Goal: Task Accomplishment & Management: Complete application form

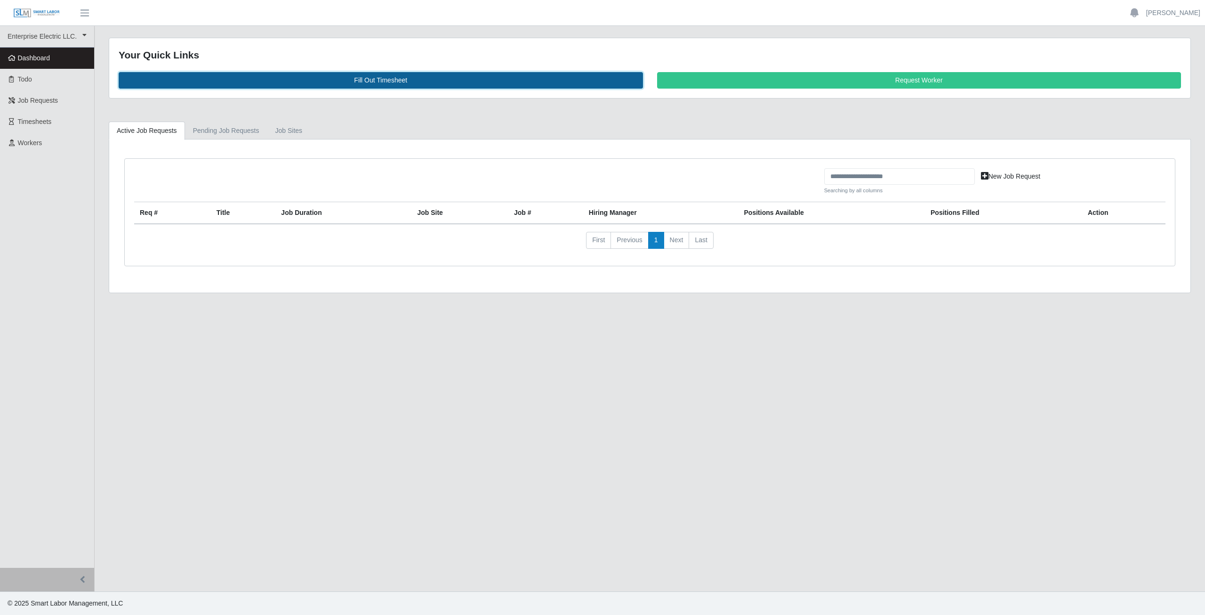
click at [380, 76] on link "Fill Out Timesheet" at bounding box center [381, 80] width 525 height 16
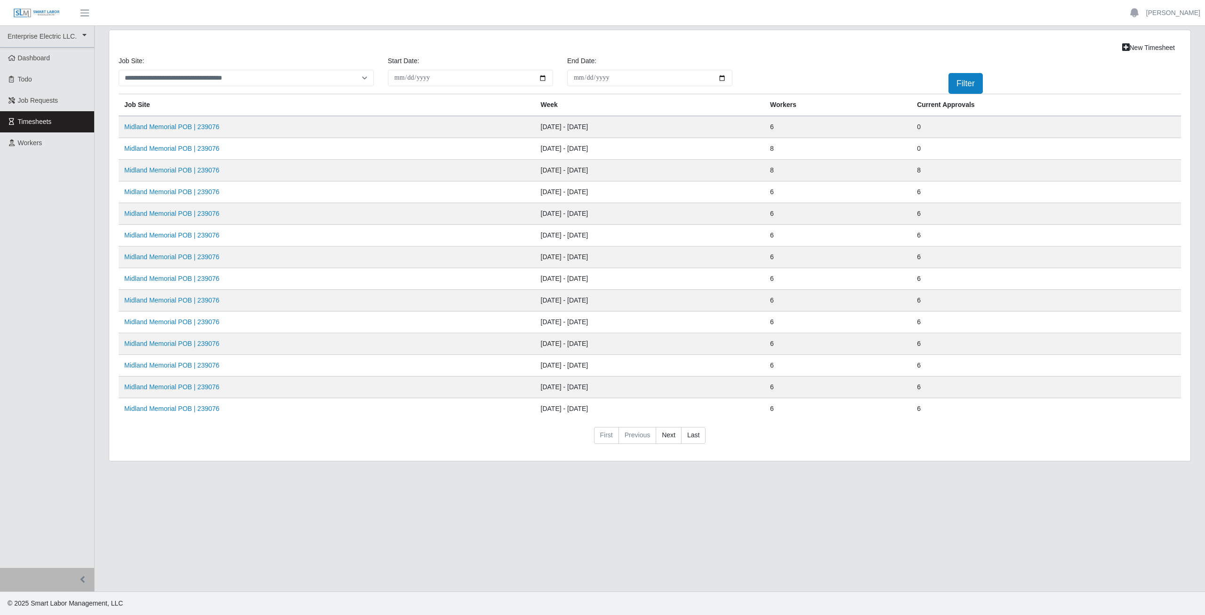
click at [170, 153] on td "Midland Memorial POB | 239076" at bounding box center [327, 149] width 417 height 22
click at [170, 147] on link "Midland Memorial POB | 239076" at bounding box center [171, 149] width 95 height 8
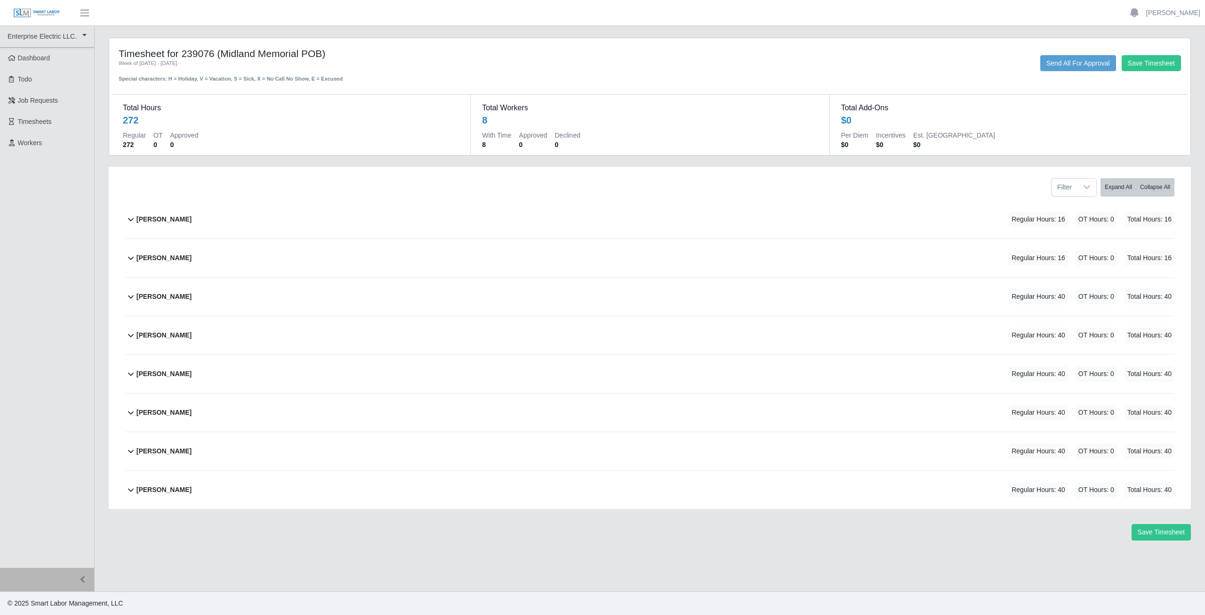
click at [131, 220] on icon at bounding box center [131, 219] width 6 height 3
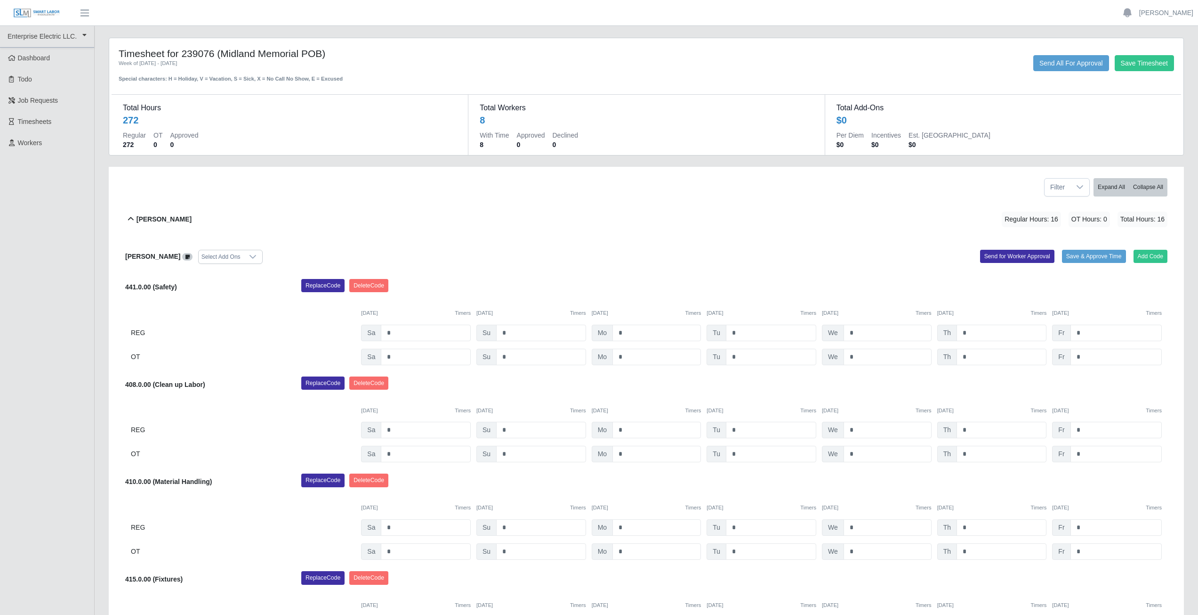
click at [131, 217] on icon at bounding box center [130, 218] width 11 height 11
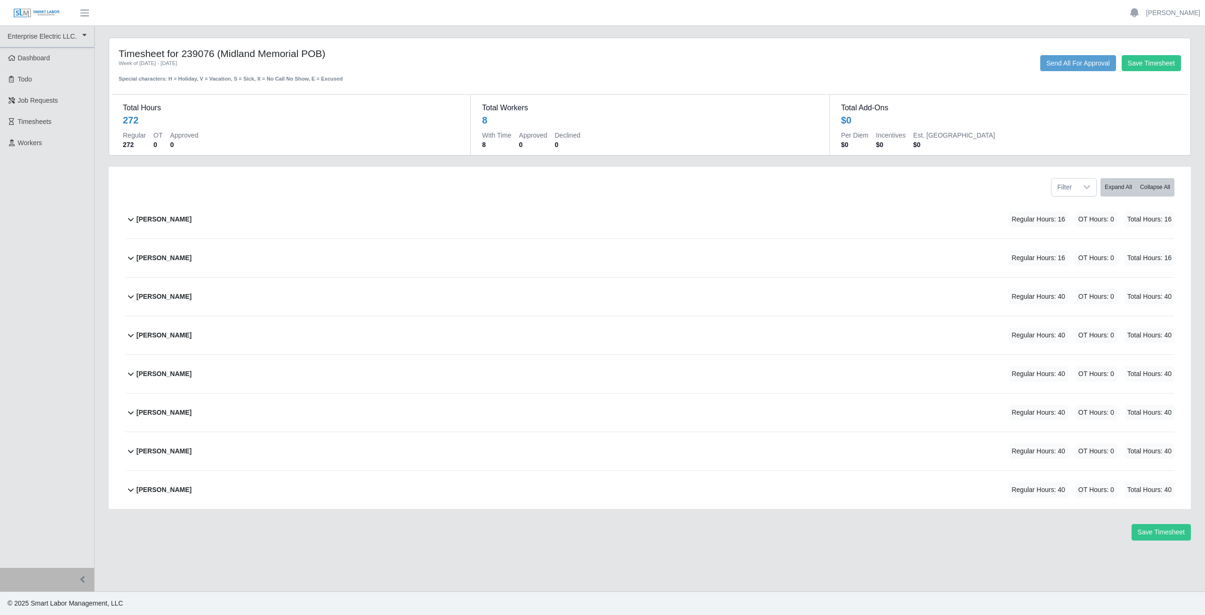
click at [131, 262] on icon at bounding box center [130, 257] width 11 height 11
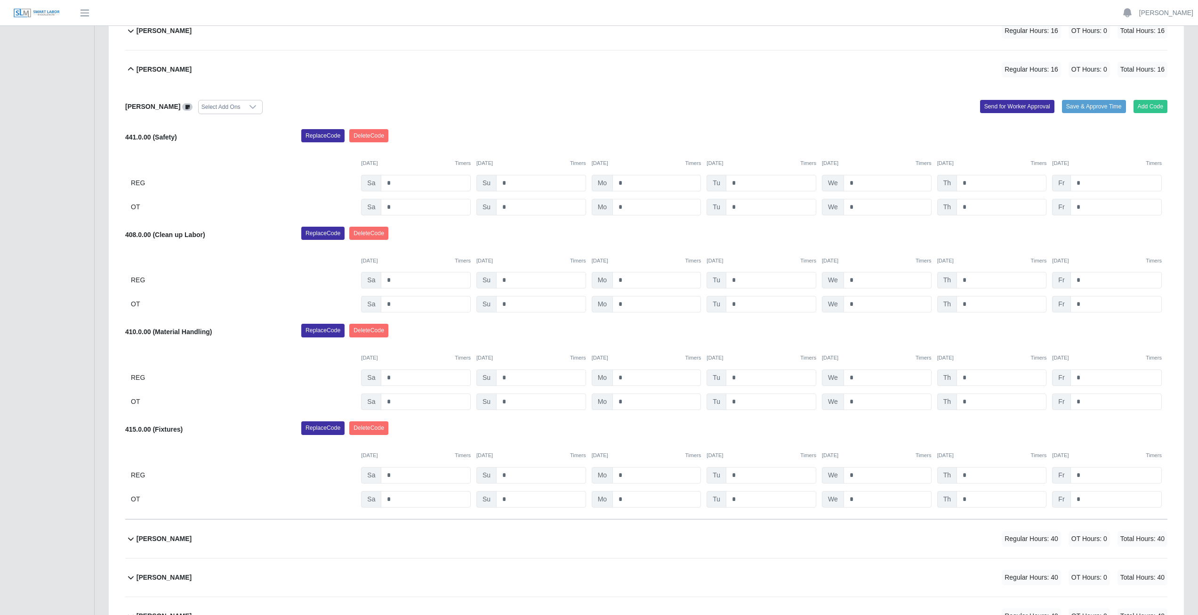
scroll to position [190, 0]
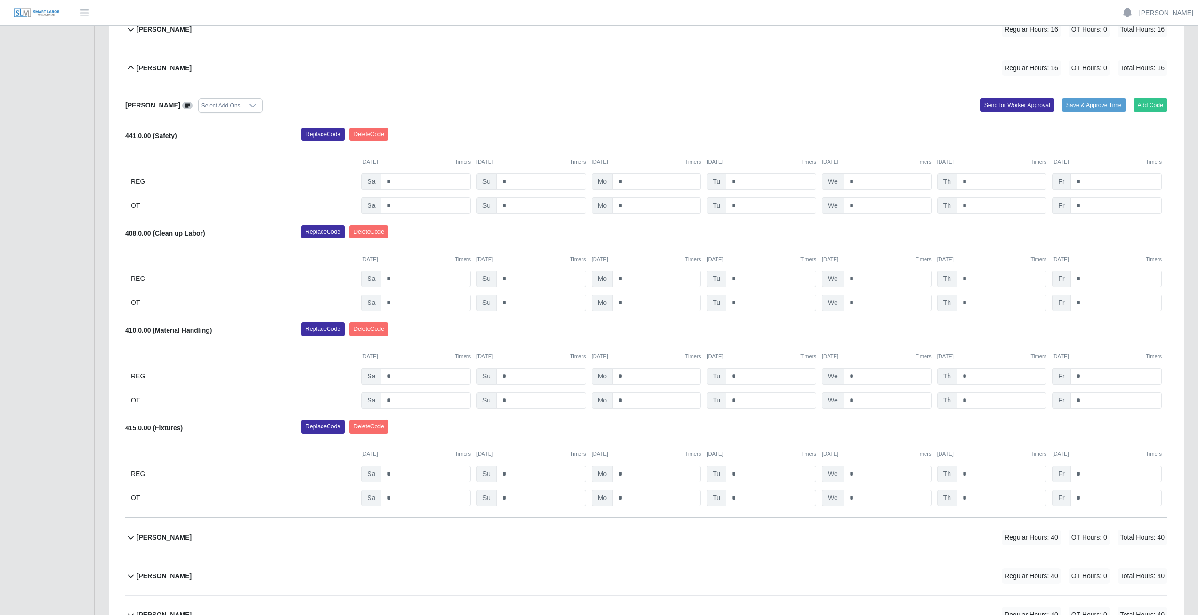
click at [129, 67] on icon at bounding box center [130, 67] width 11 height 11
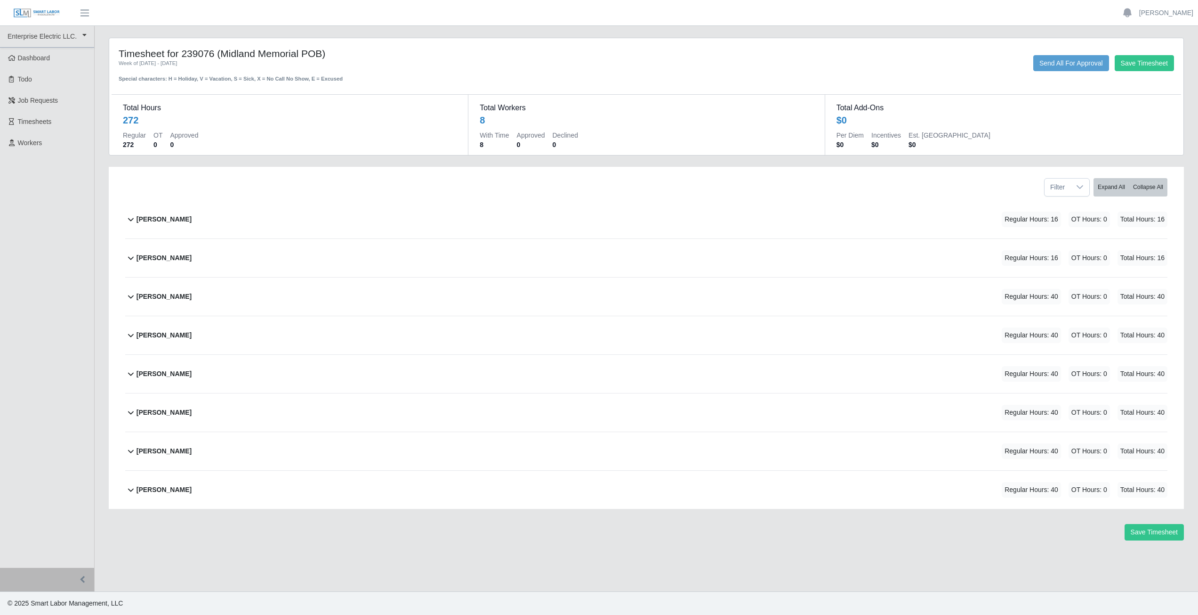
scroll to position [0, 0]
click at [131, 262] on icon at bounding box center [130, 257] width 11 height 11
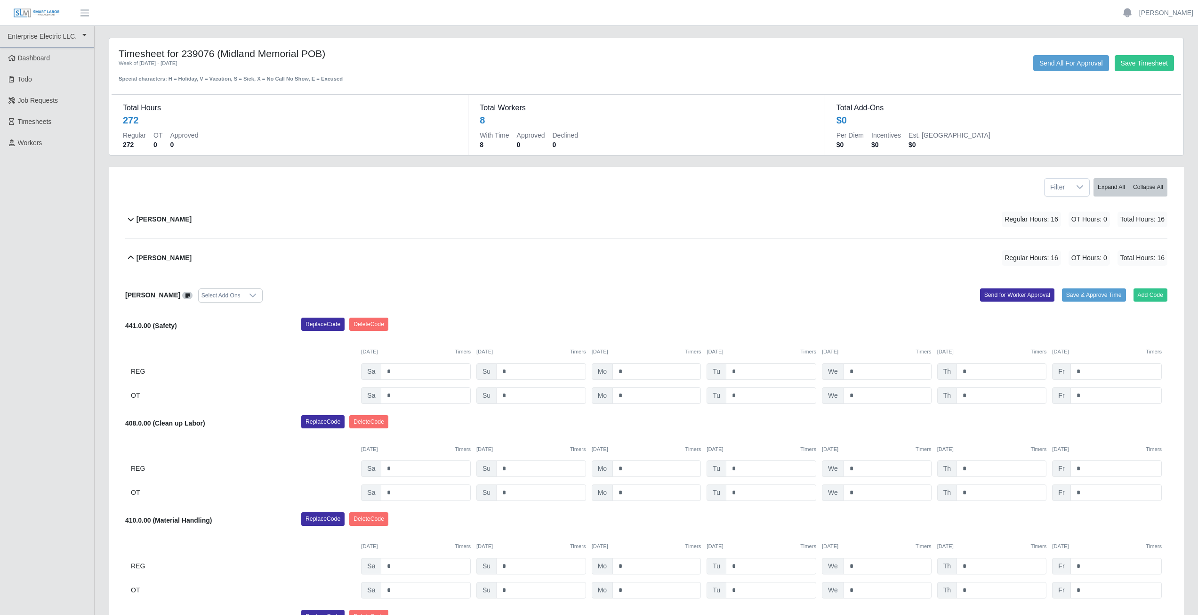
click at [131, 262] on icon at bounding box center [130, 257] width 11 height 11
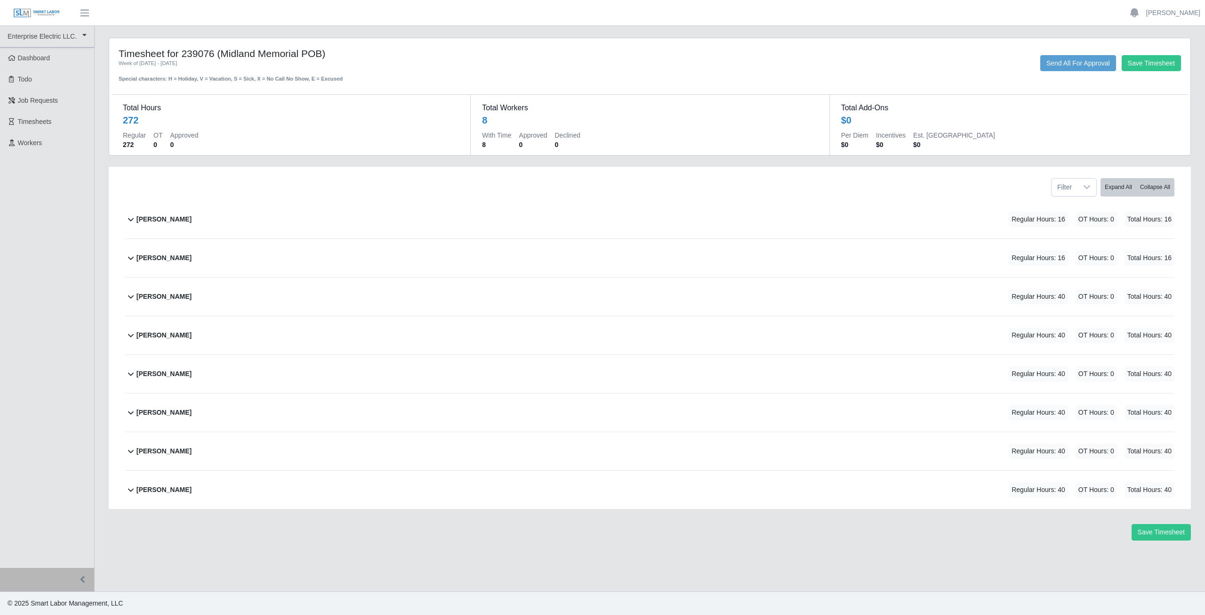
click at [130, 223] on icon at bounding box center [130, 218] width 11 height 11
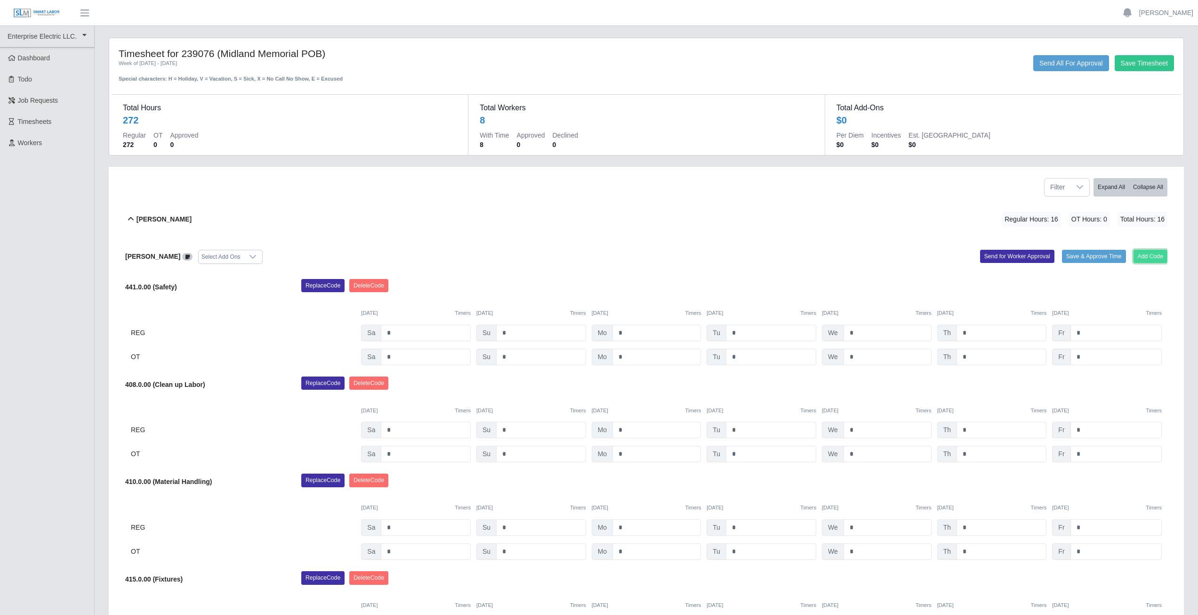
click at [1149, 257] on button "Add Code" at bounding box center [1151, 256] width 34 height 13
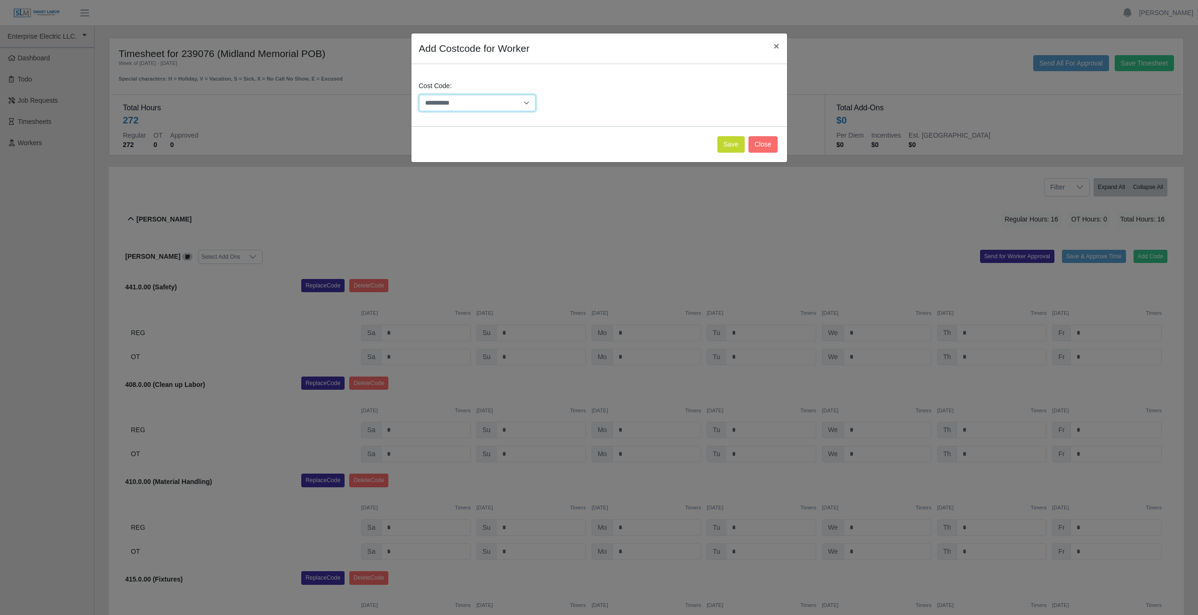
click at [475, 104] on select "**********" at bounding box center [477, 103] width 117 height 16
select select "**********"
drag, startPoint x: 504, startPoint y: 101, endPoint x: 498, endPoint y: 94, distance: 9.0
click at [502, 99] on select "**********" at bounding box center [477, 103] width 117 height 16
click at [734, 142] on button "Save" at bounding box center [731, 144] width 27 height 16
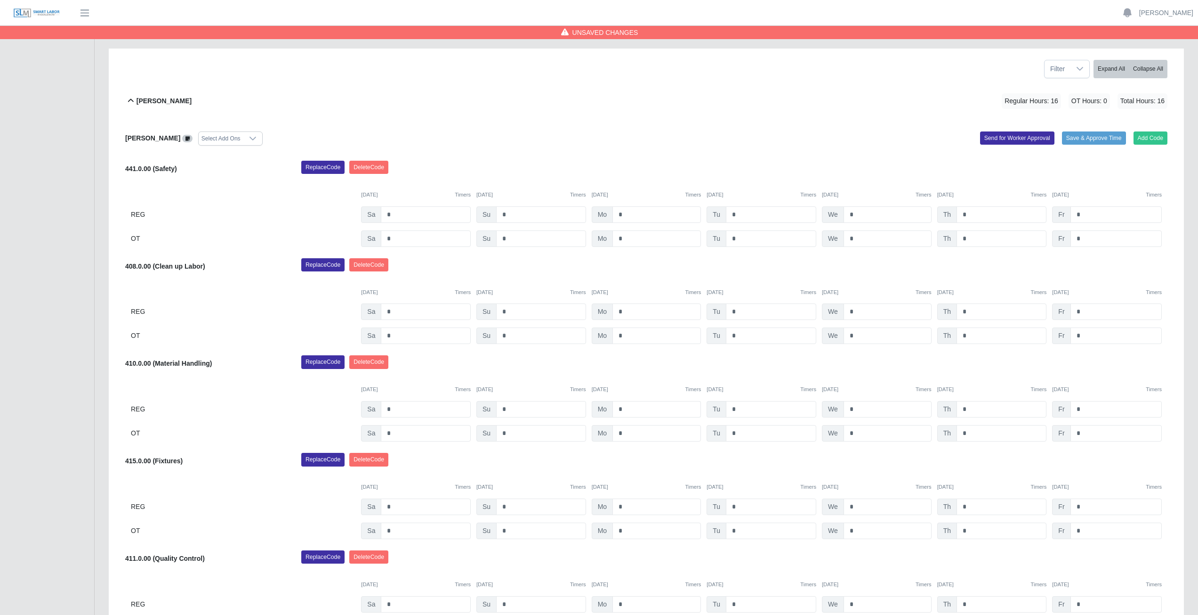
scroll to position [141, 0]
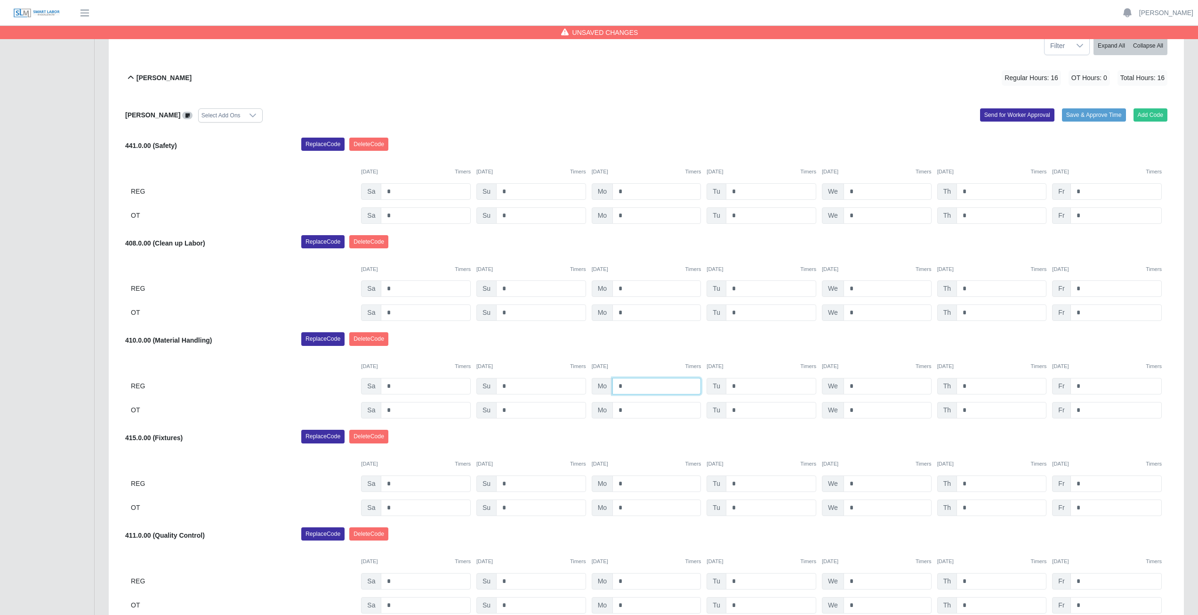
click at [627, 388] on input "*" at bounding box center [657, 386] width 89 height 16
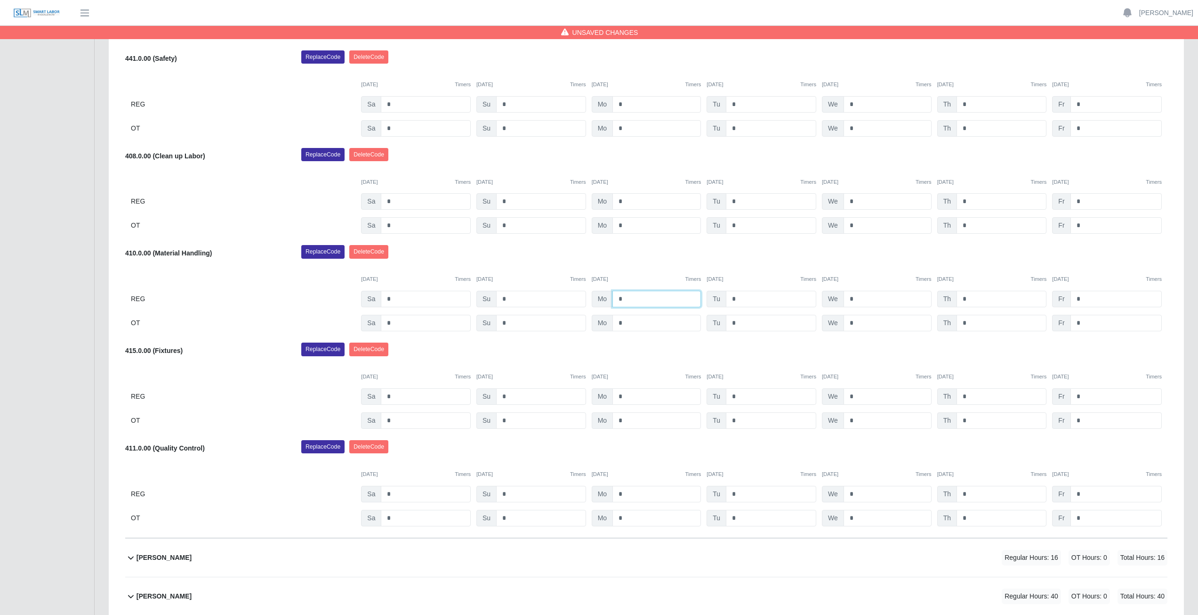
scroll to position [330, 0]
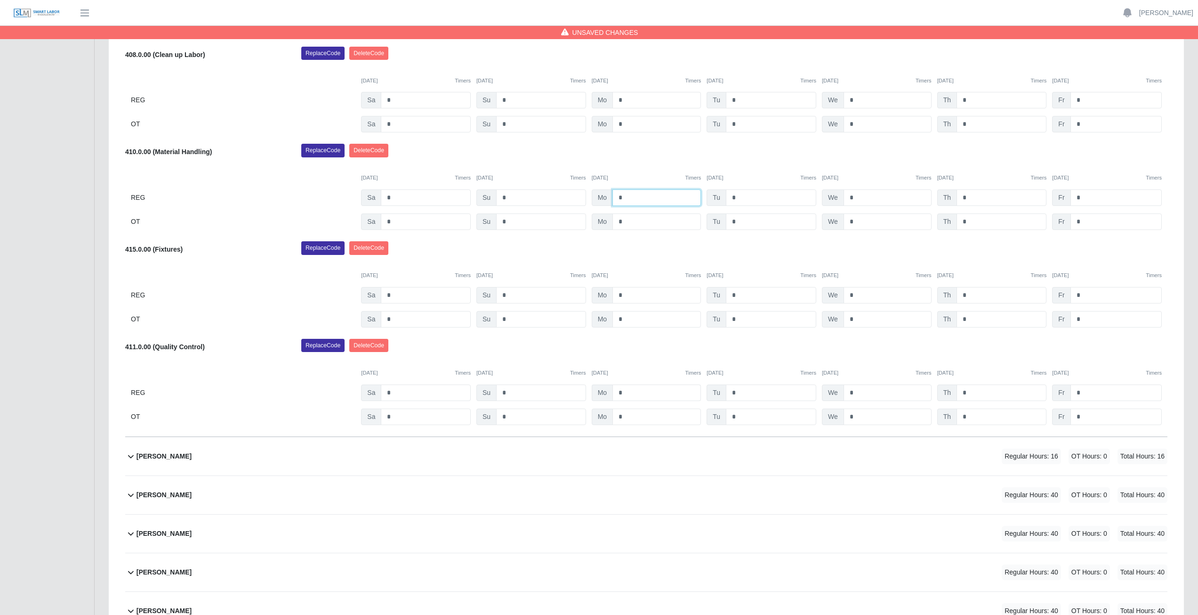
type input "*"
click at [627, 392] on input "*" at bounding box center [657, 392] width 89 height 16
type input "*"
click at [743, 393] on input "*" at bounding box center [771, 392] width 90 height 16
type input "*"
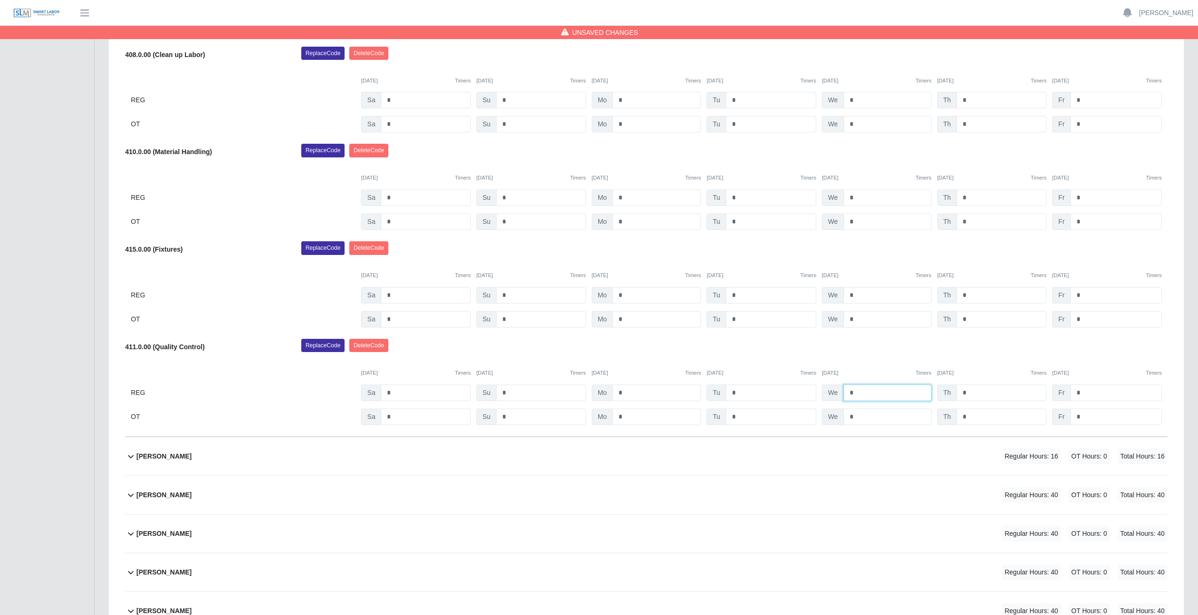
click at [855, 392] on input "*" at bounding box center [888, 392] width 88 height 16
type input "*"
click at [971, 391] on input "*" at bounding box center [1002, 392] width 90 height 16
type input "*"
click at [977, 349] on div "Replace Code [GEOGRAPHIC_DATA] Code" at bounding box center [734, 348] width 881 height 19
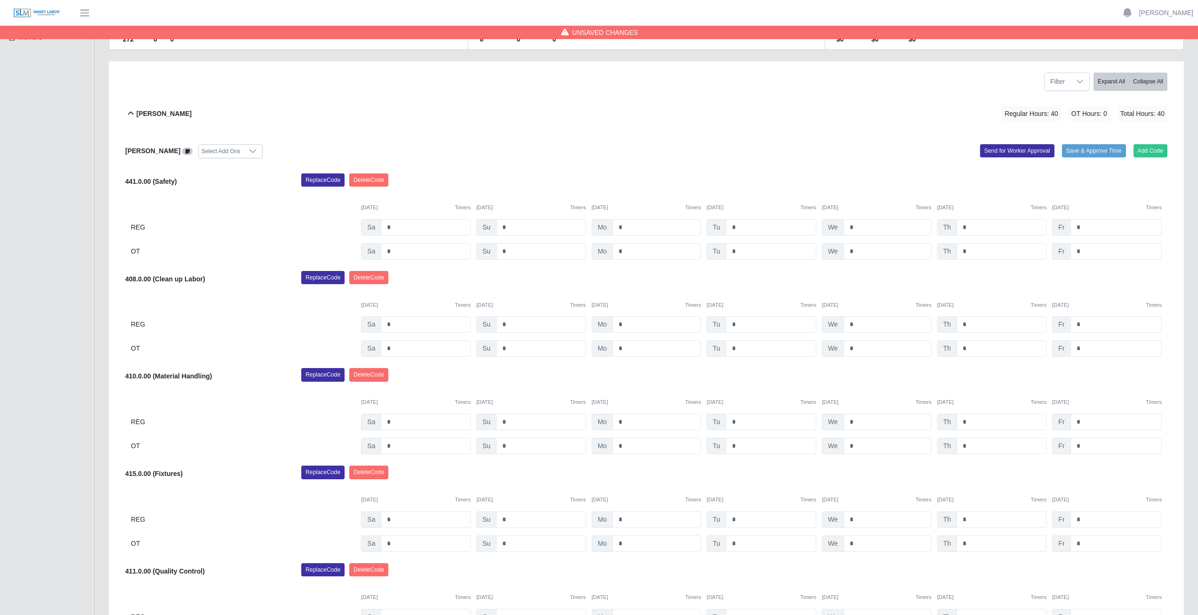
scroll to position [0, 0]
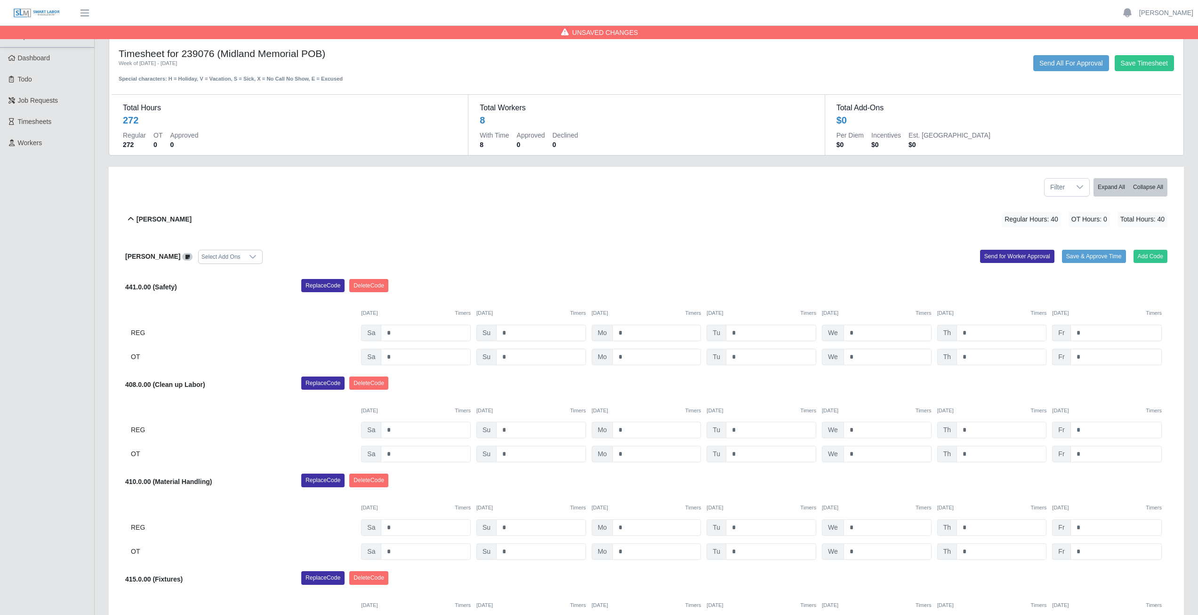
click at [130, 220] on icon at bounding box center [130, 218] width 11 height 11
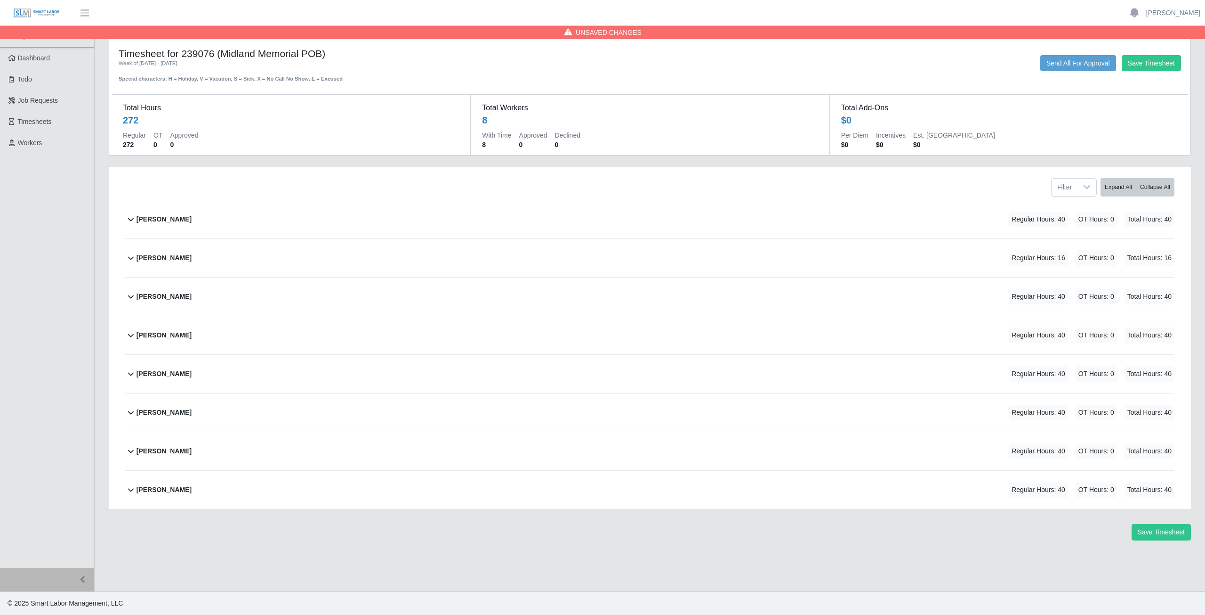
click at [127, 260] on icon at bounding box center [130, 257] width 11 height 11
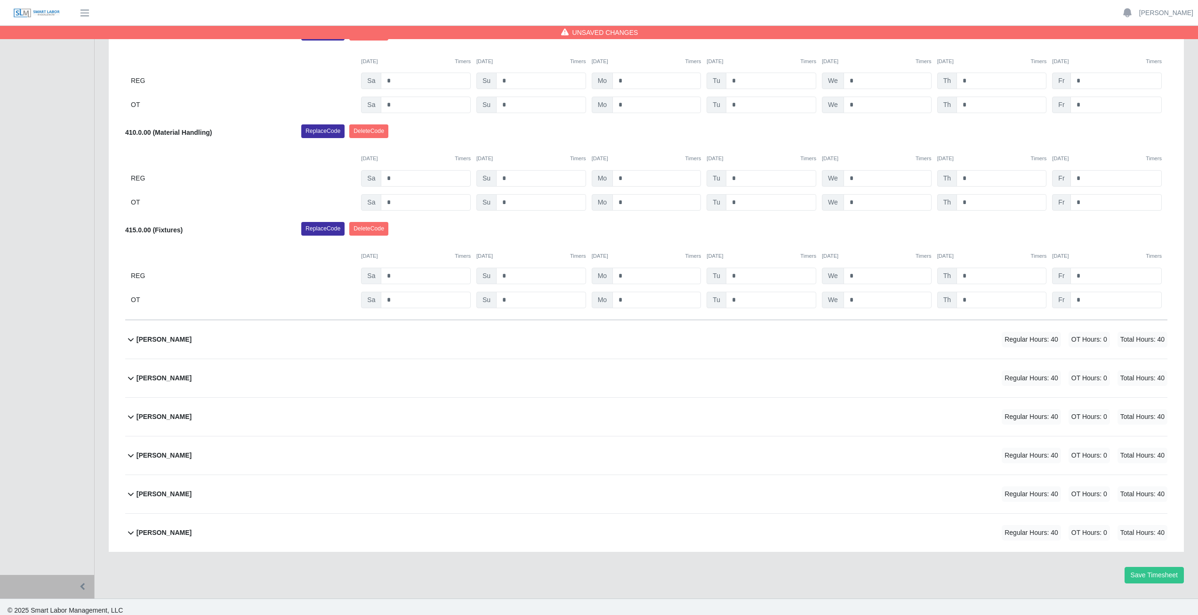
scroll to position [395, 0]
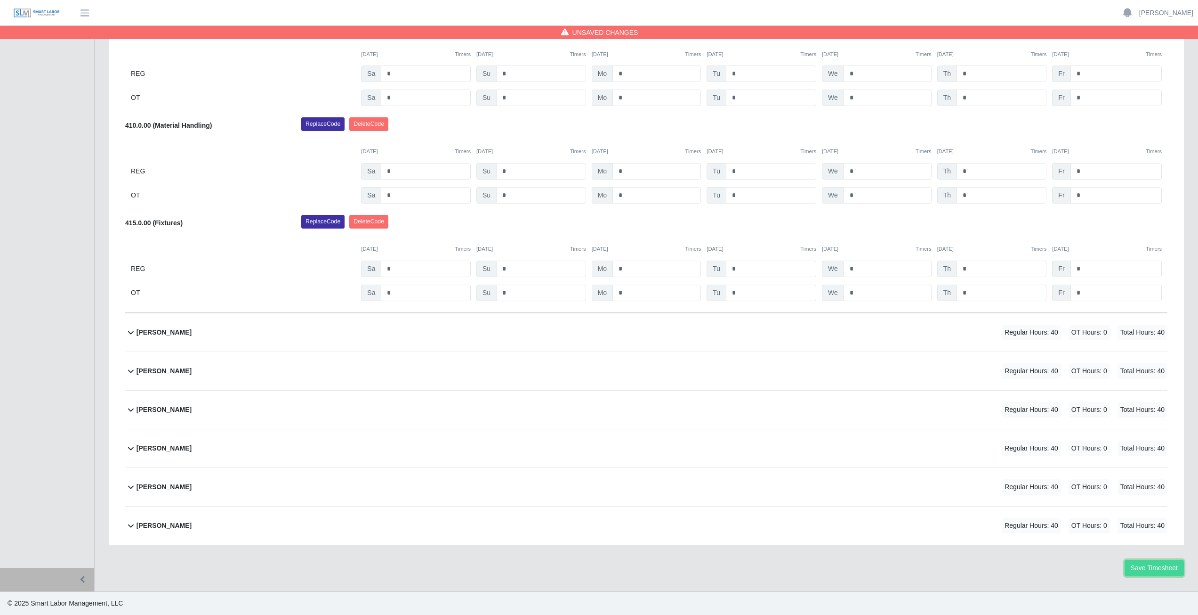
click at [1154, 568] on button "Save Timesheet" at bounding box center [1154, 567] width 59 height 16
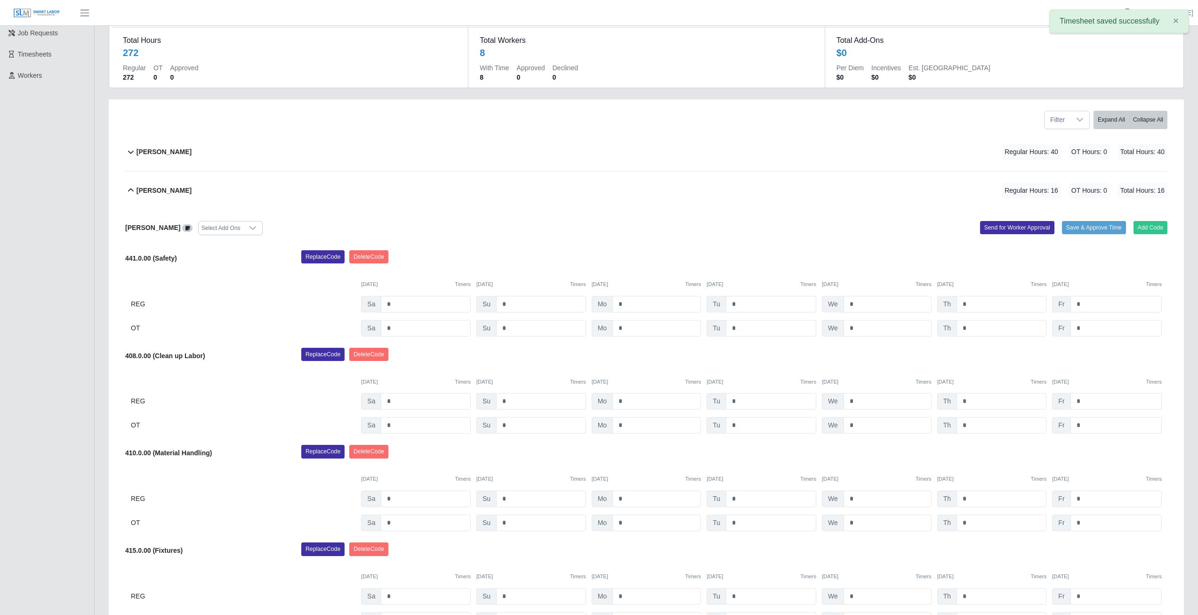
scroll to position [65, 0]
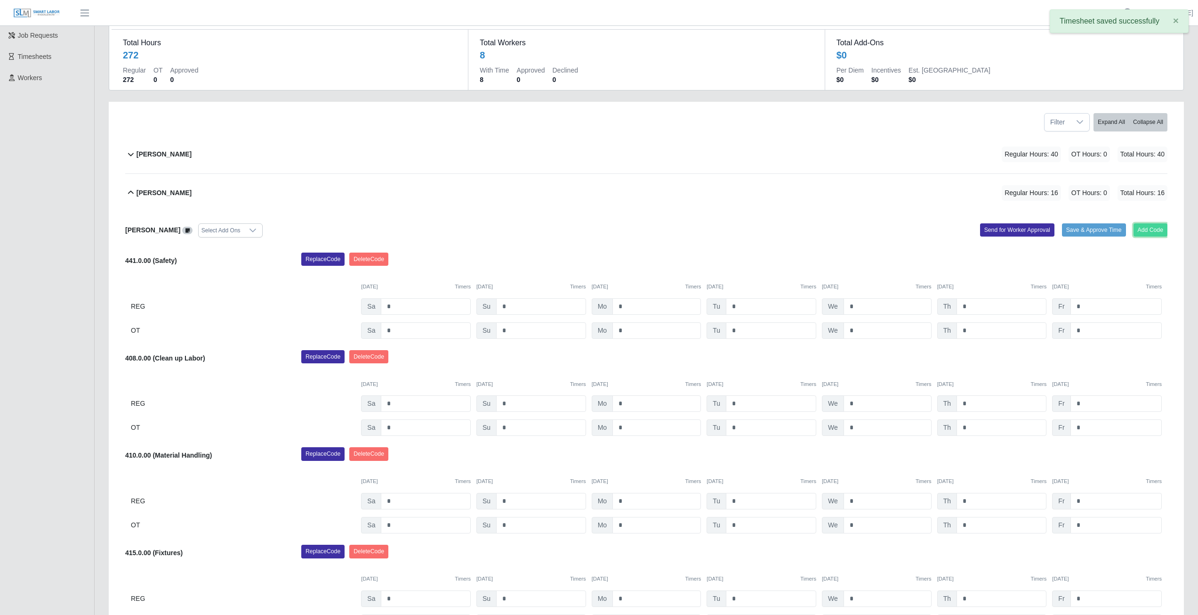
click at [1154, 227] on button "Add Code" at bounding box center [1151, 229] width 34 height 13
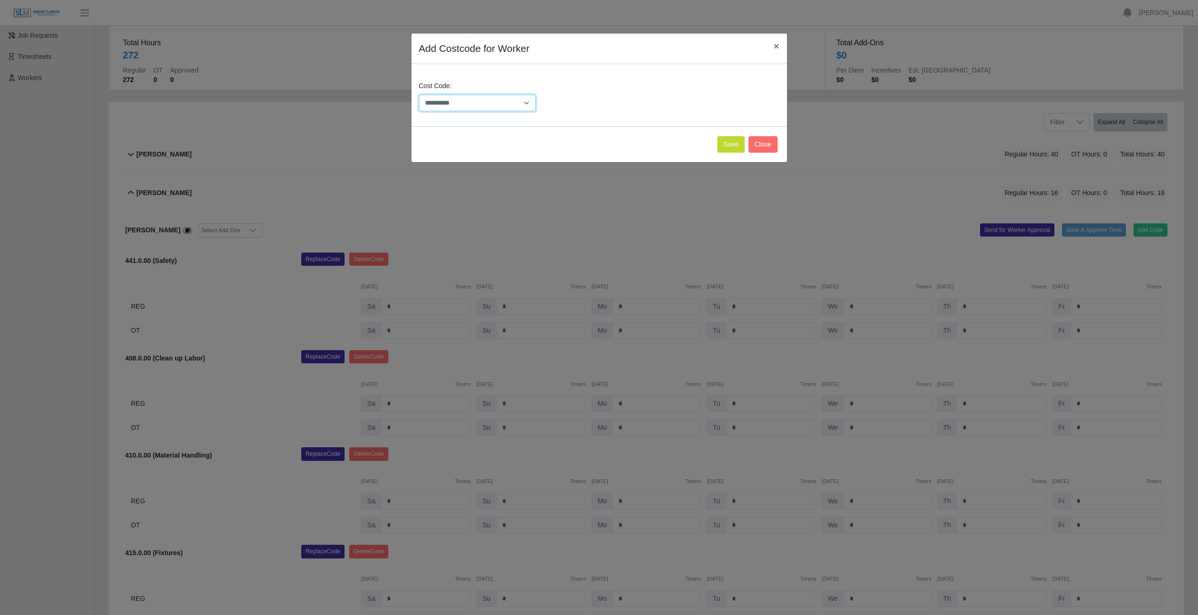
click at [477, 102] on select "**********" at bounding box center [477, 103] width 117 height 16
select select "**********"
click at [507, 99] on select "**********" at bounding box center [477, 103] width 117 height 16
click at [735, 140] on button "Save" at bounding box center [731, 144] width 27 height 16
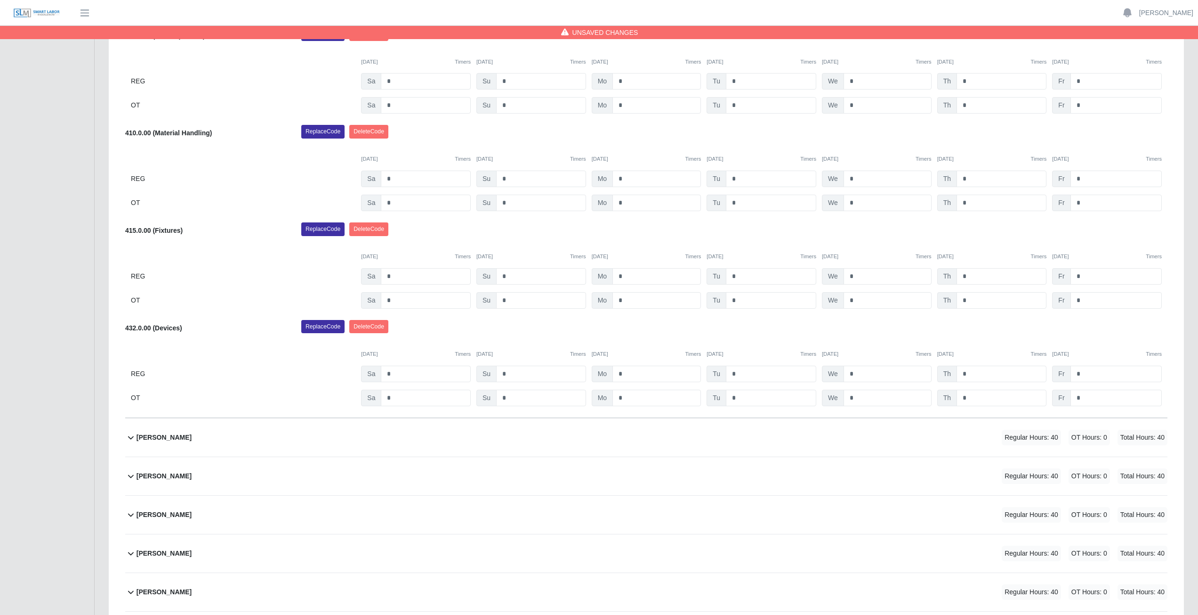
scroll to position [395, 0]
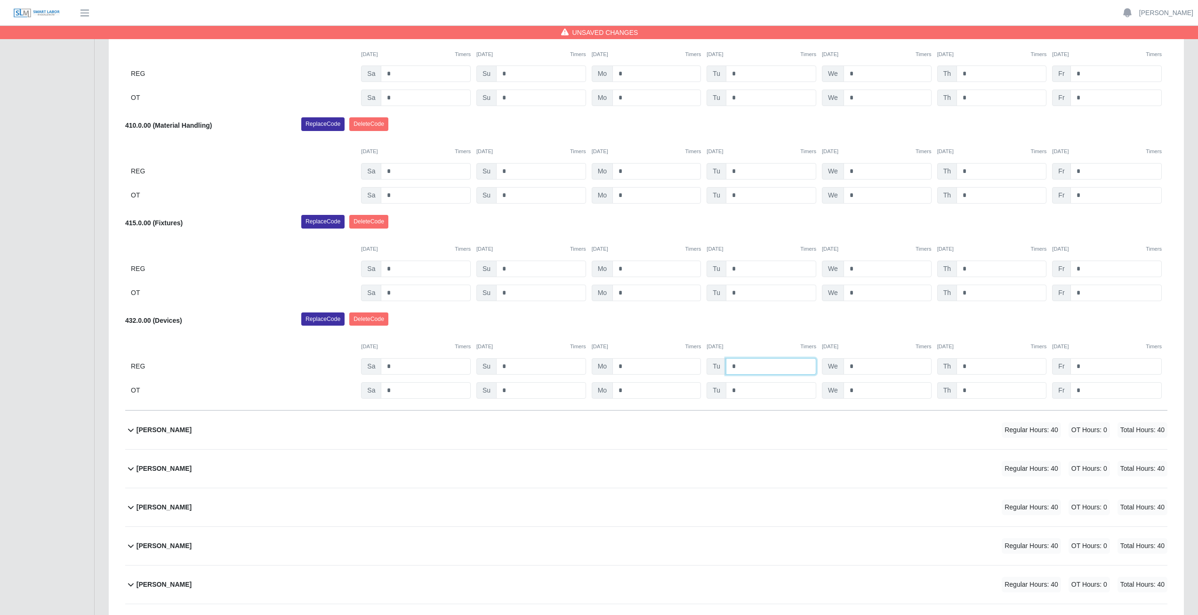
click at [741, 366] on input "*" at bounding box center [771, 366] width 90 height 16
type input "*"
click at [857, 365] on input "*" at bounding box center [888, 366] width 88 height 16
type input "*"
click at [879, 316] on div "Replace Code [GEOGRAPHIC_DATA] Code" at bounding box center [734, 321] width 881 height 19
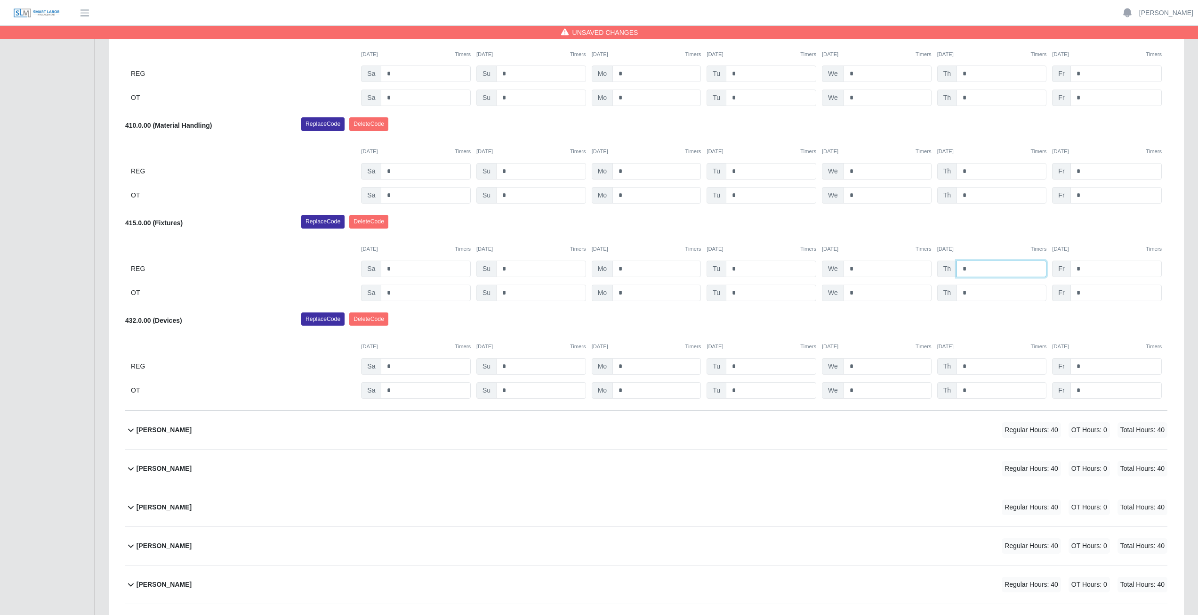
click at [970, 270] on input "*" at bounding box center [1002, 268] width 90 height 16
type input "*"
click at [994, 228] on div "Replace Code [GEOGRAPHIC_DATA] Code" at bounding box center [734, 224] width 881 height 19
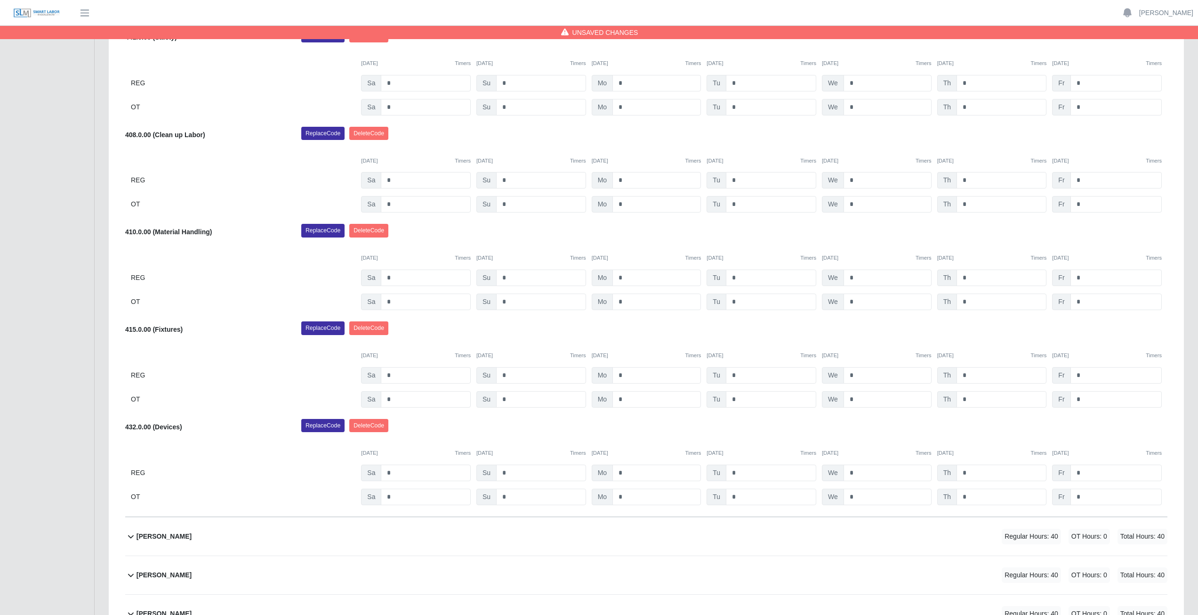
scroll to position [492, 0]
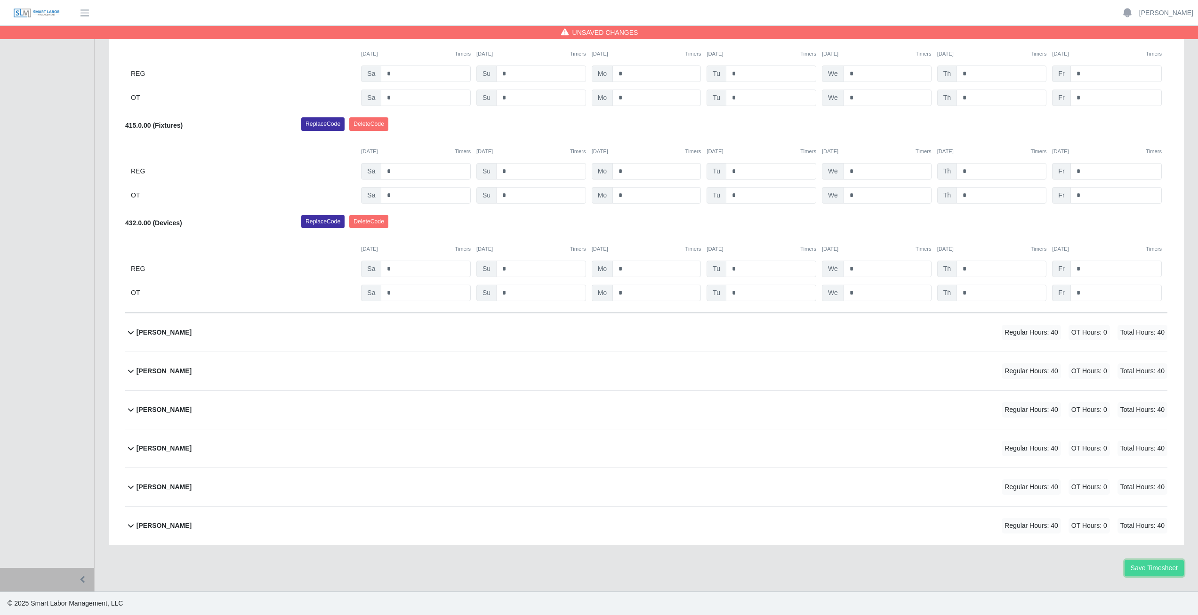
click at [1157, 564] on button "Save Timesheet" at bounding box center [1154, 567] width 59 height 16
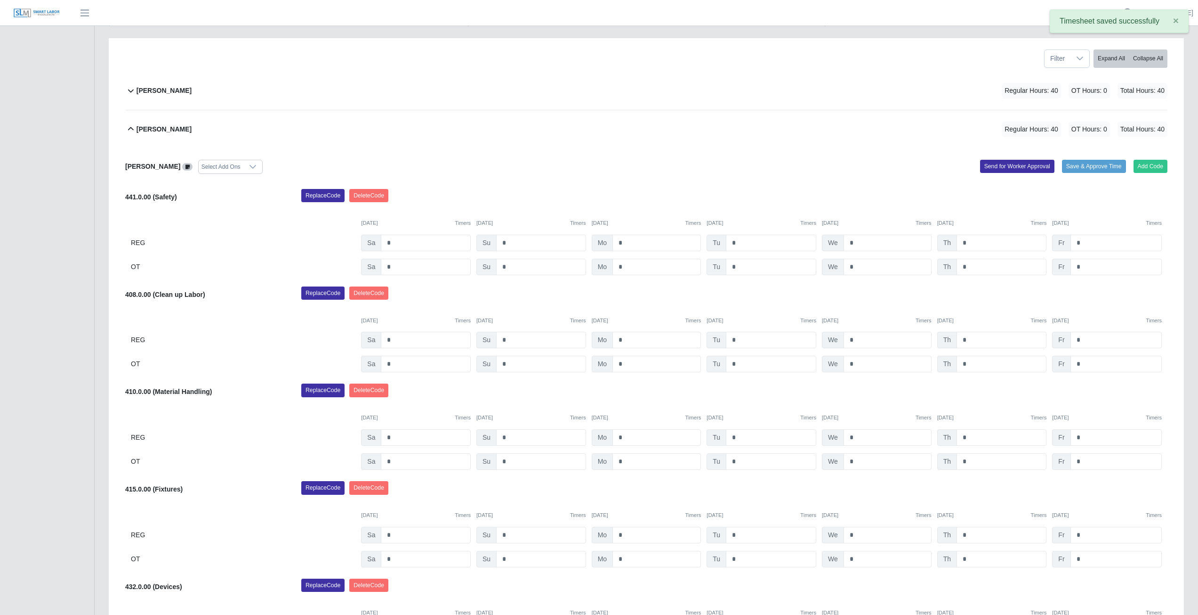
scroll to position [0, 0]
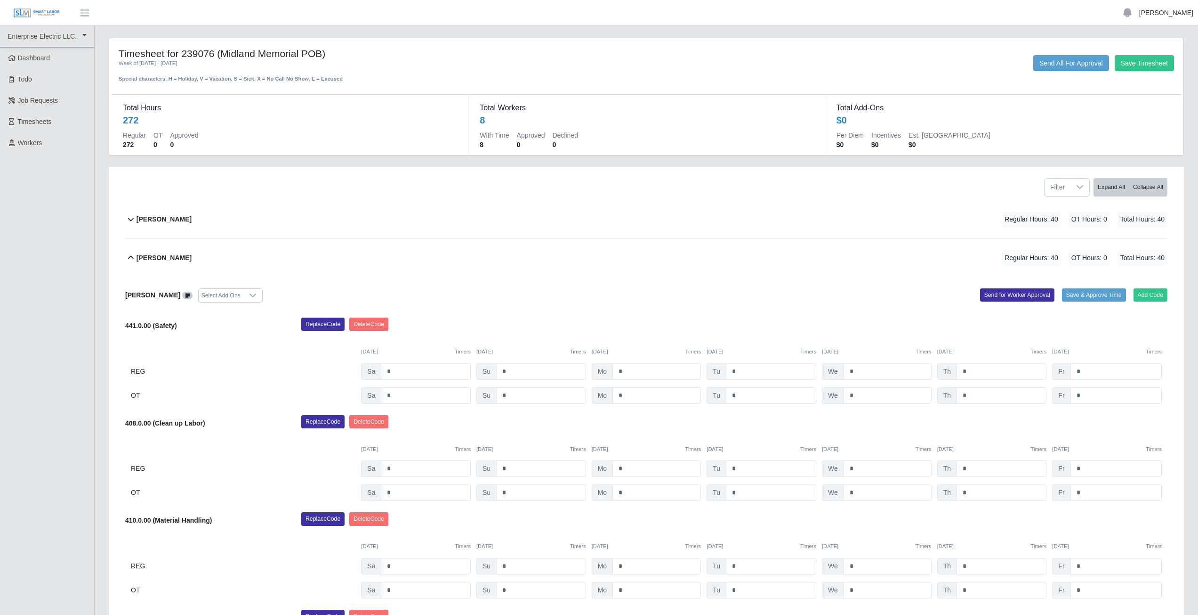
click at [1170, 16] on link "[PERSON_NAME]" at bounding box center [1167, 13] width 54 height 10
click at [1139, 67] on link "Logout" at bounding box center [1155, 66] width 85 height 20
